Goal: Register for event/course

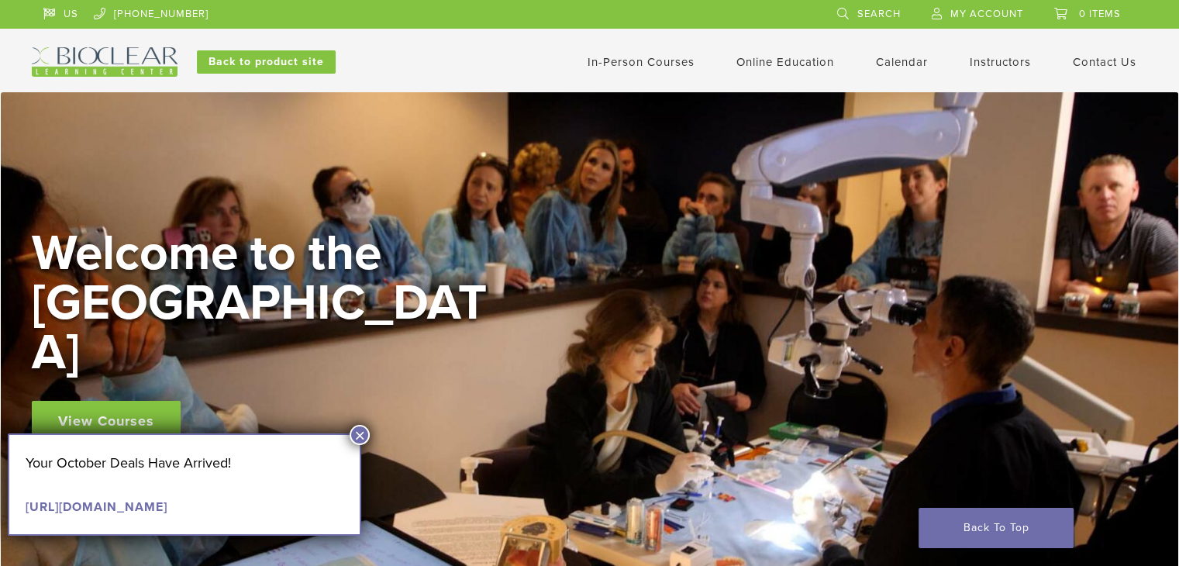
click at [361, 436] on button "×" at bounding box center [360, 435] width 20 height 20
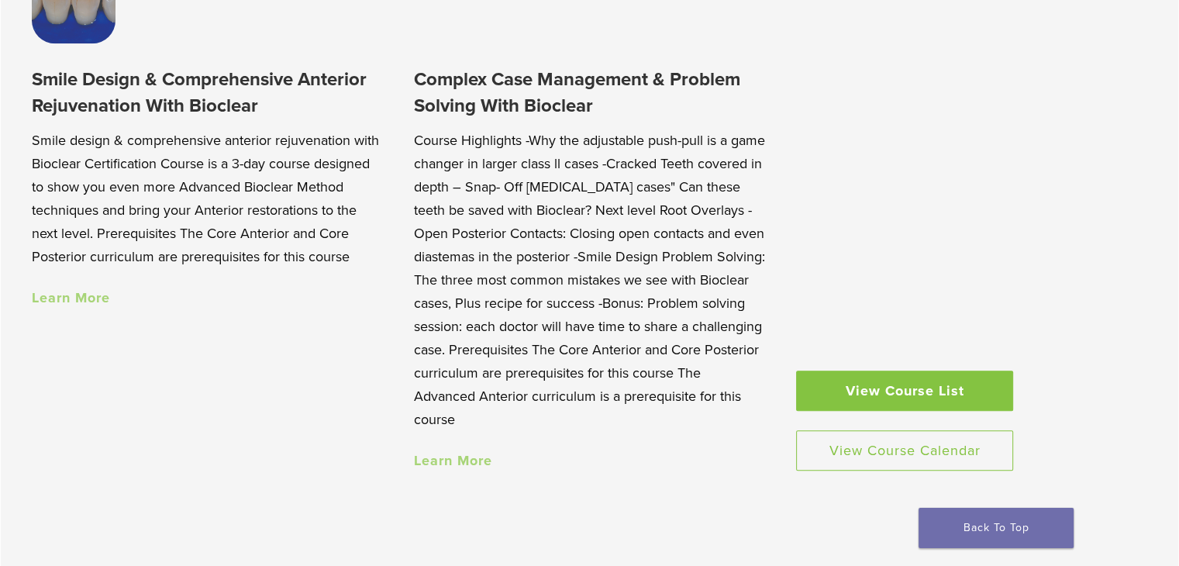
scroll to position [1457, 0]
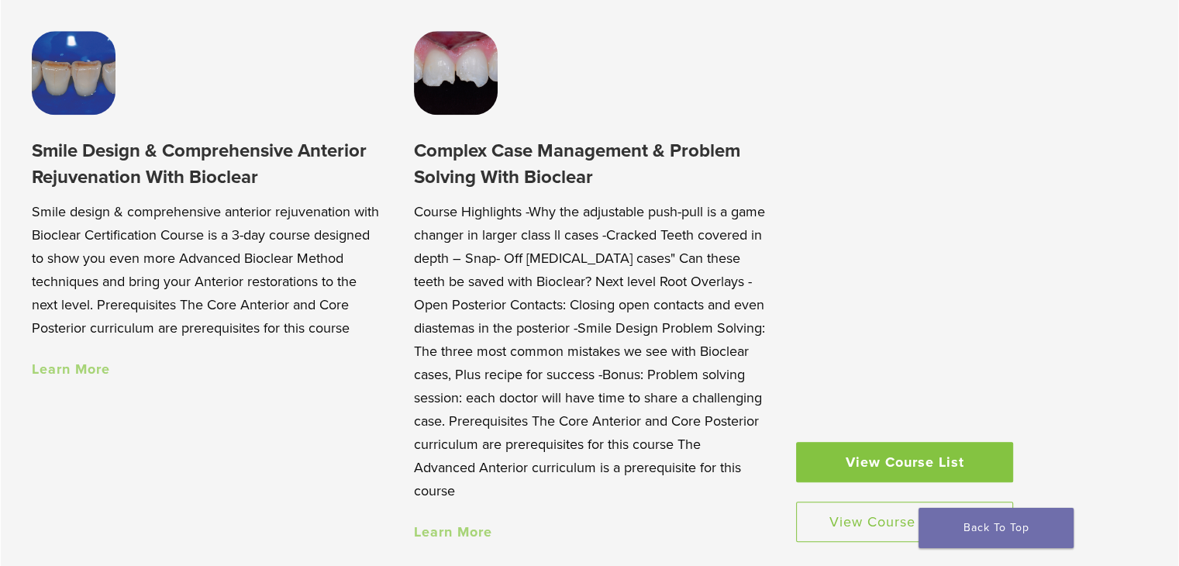
click at [91, 376] on link "Learn More" at bounding box center [71, 368] width 78 height 17
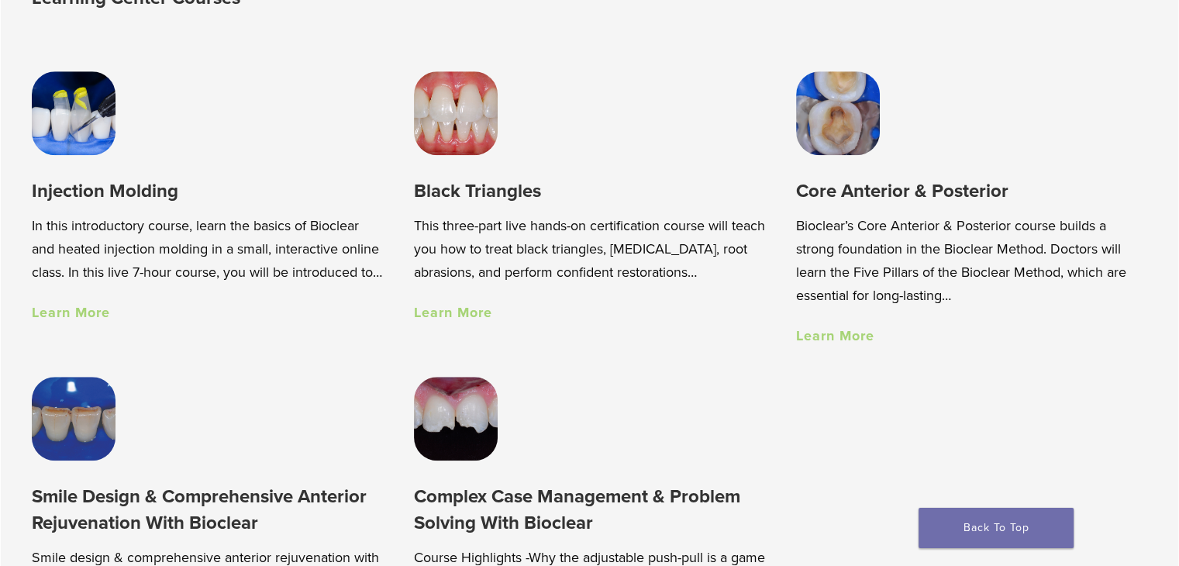
scroll to position [1117, 0]
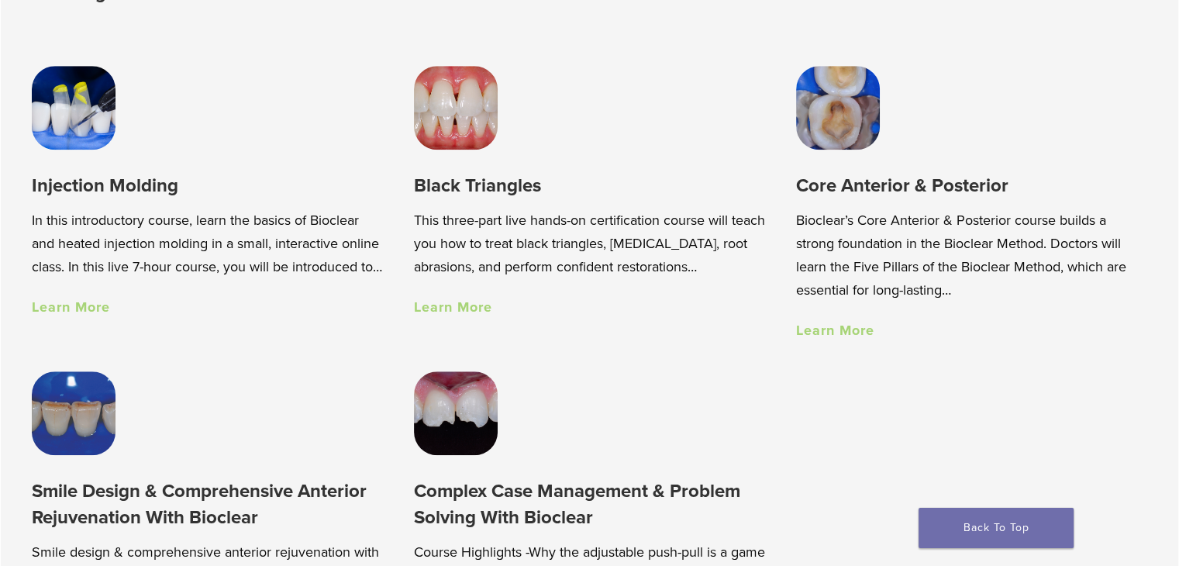
click at [839, 339] on link "Learn More" at bounding box center [835, 330] width 78 height 17
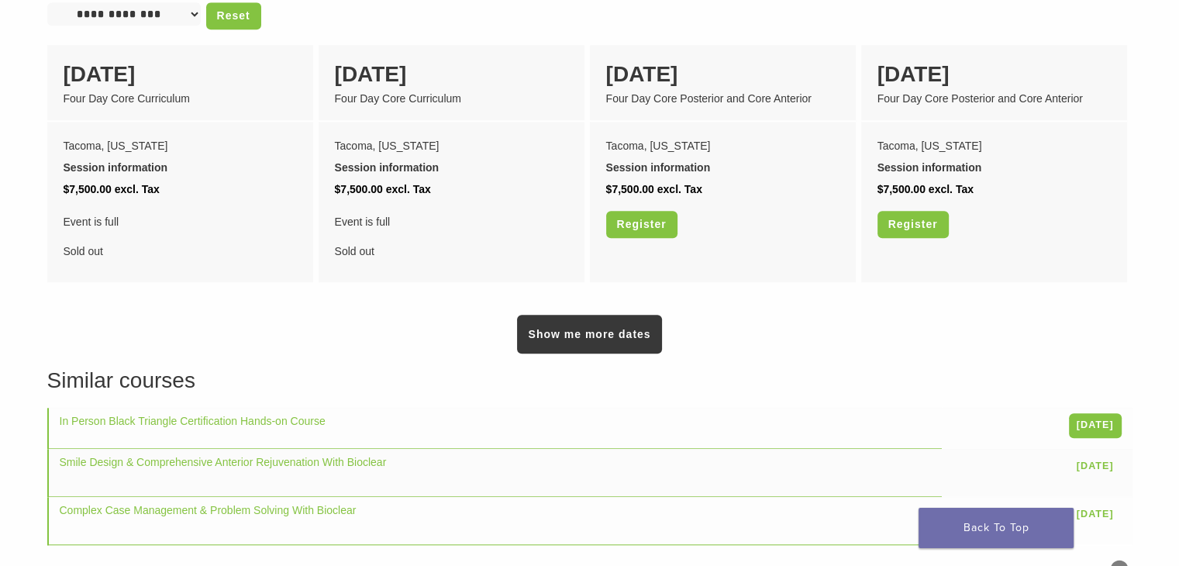
scroll to position [1379, 0]
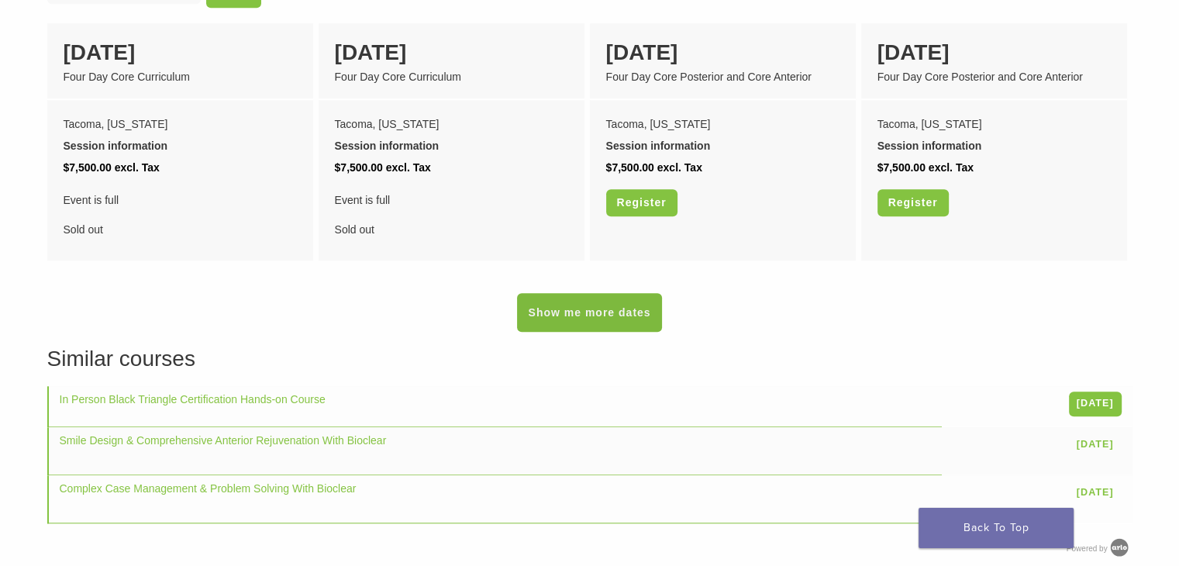
click at [607, 299] on link "Show me more dates" at bounding box center [589, 312] width 144 height 39
